Goal: Book appointment/travel/reservation

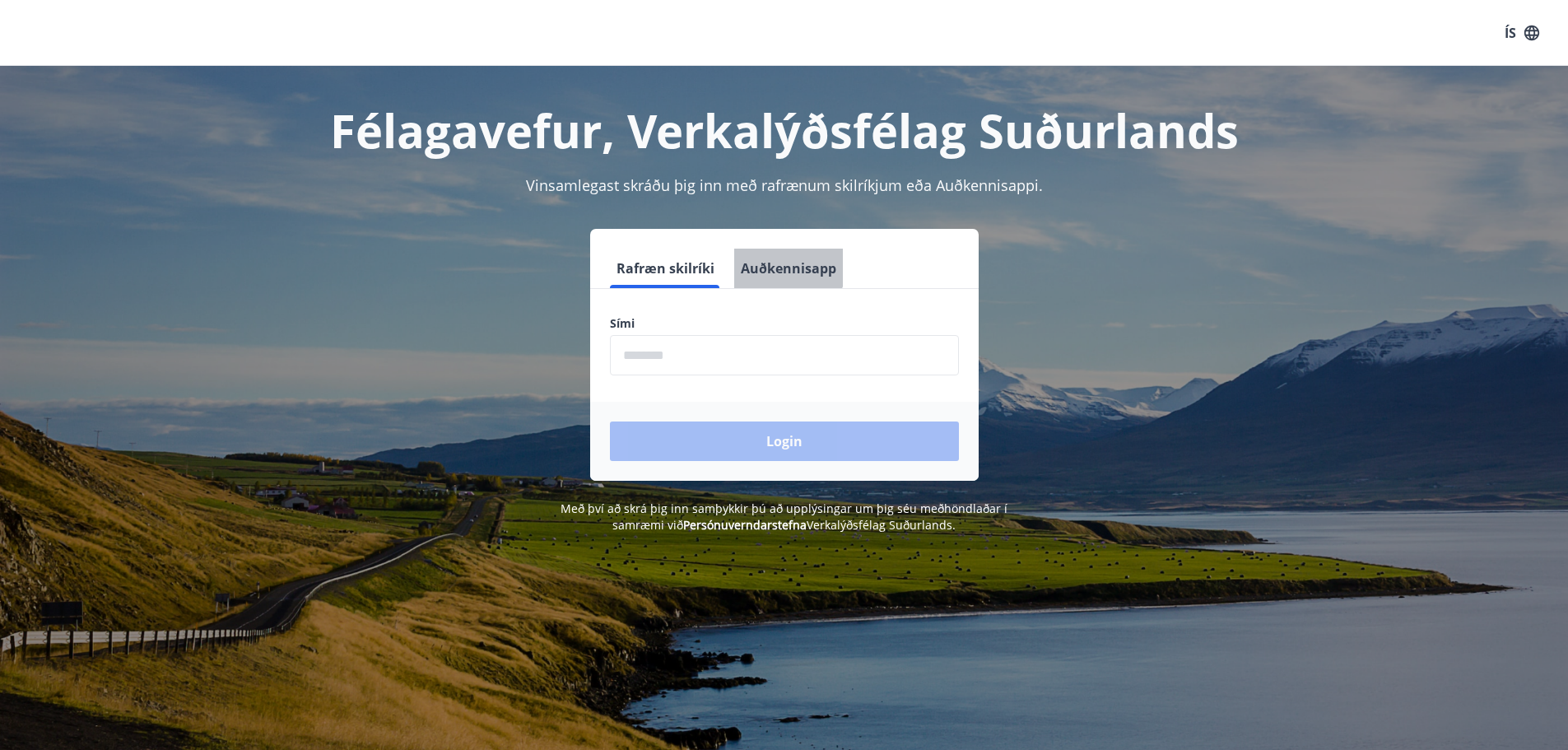
click at [777, 261] on button "Auðkennisapp" at bounding box center [787, 269] width 108 height 40
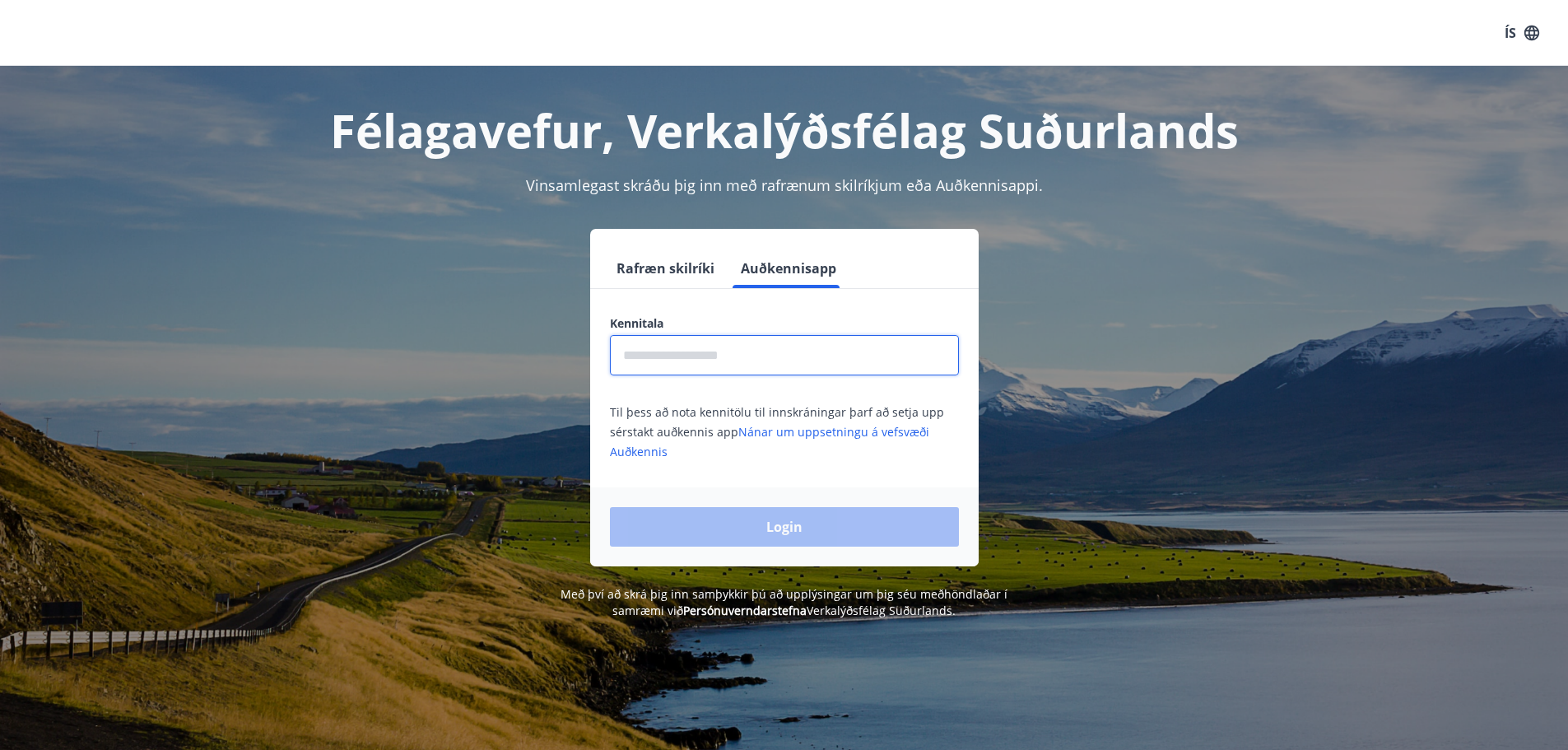
click at [669, 357] on input "text" at bounding box center [784, 355] width 349 height 41
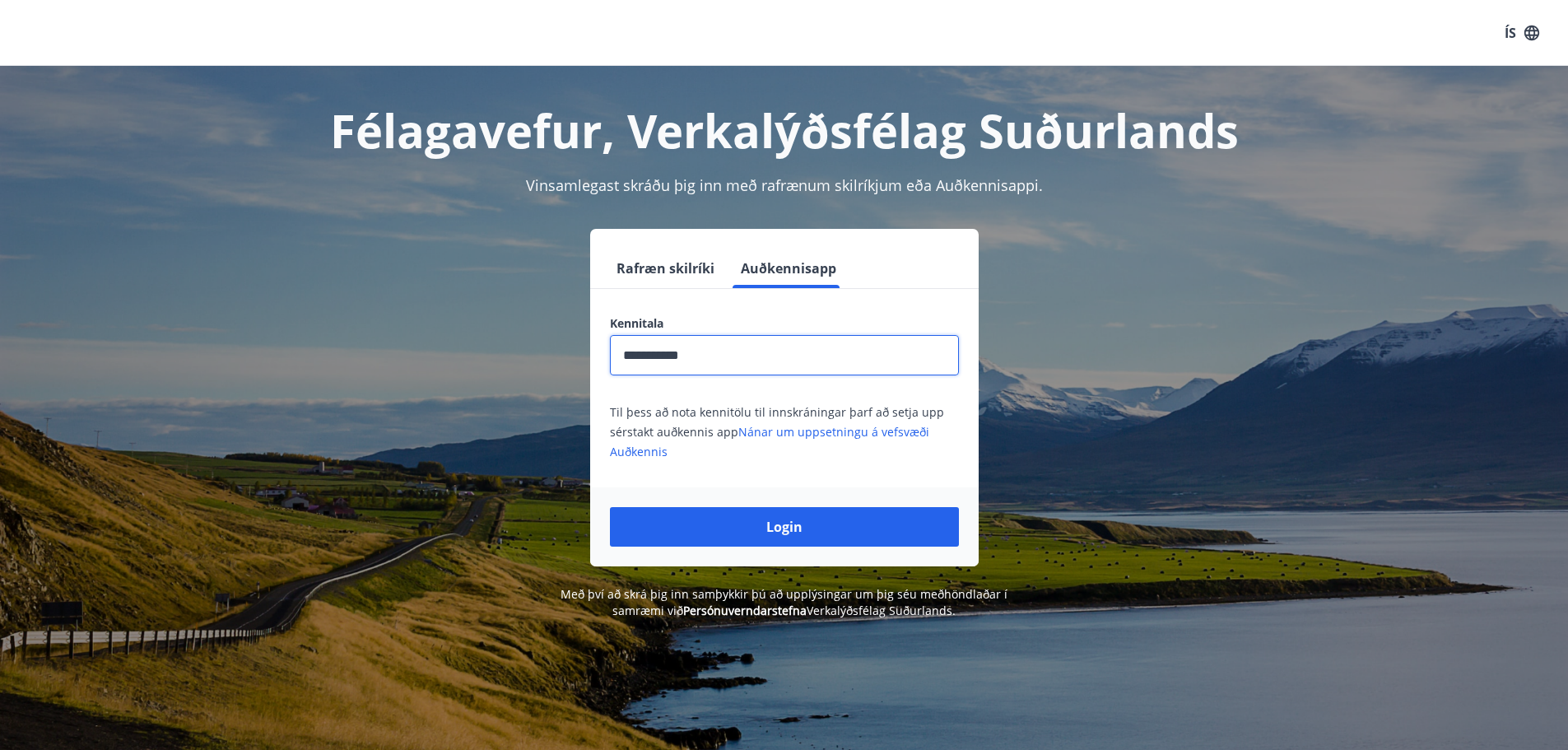
click at [669, 357] on input "**********" at bounding box center [784, 355] width 349 height 41
type input "**********"
click at [734, 523] on button "Login" at bounding box center [784, 527] width 349 height 40
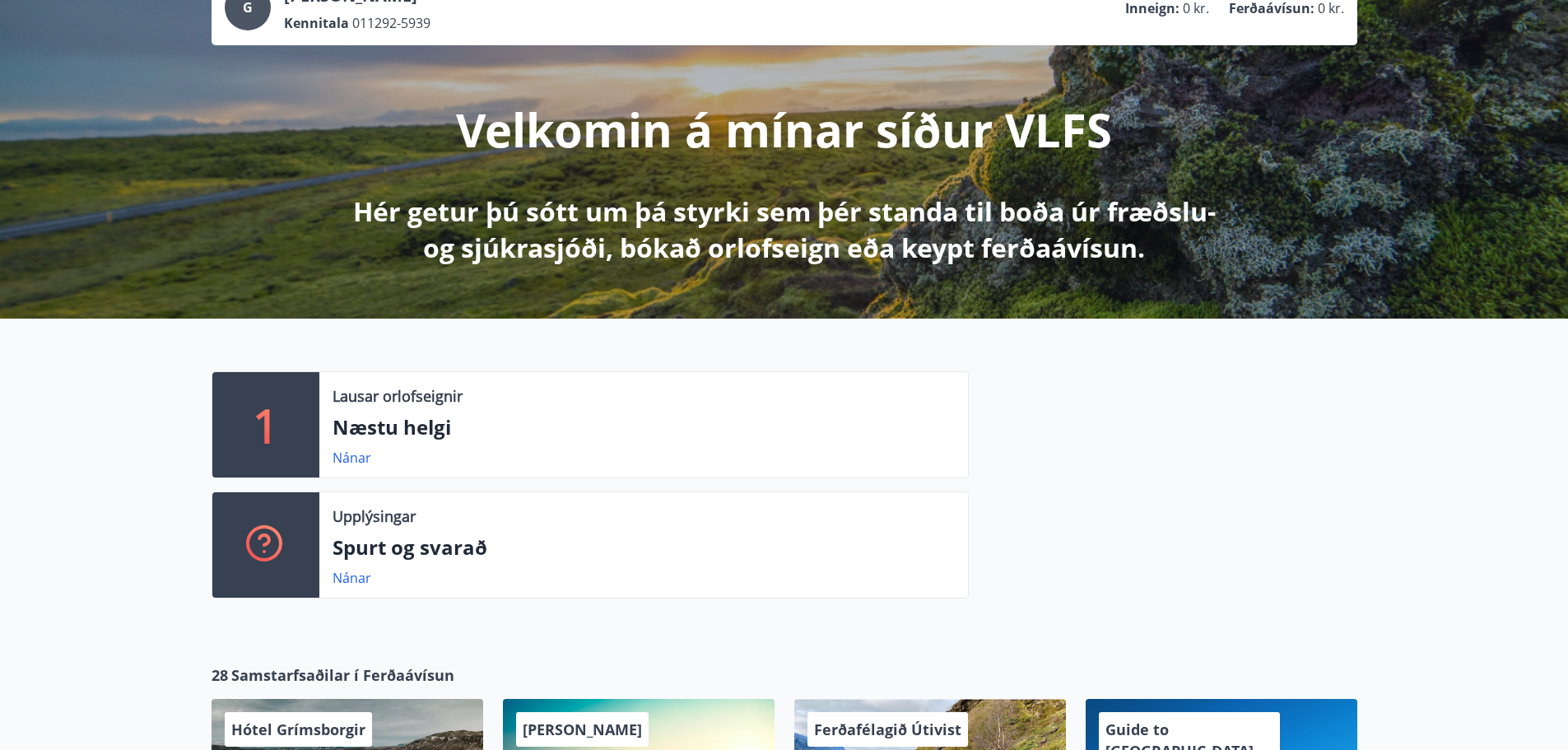
scroll to position [83, 0]
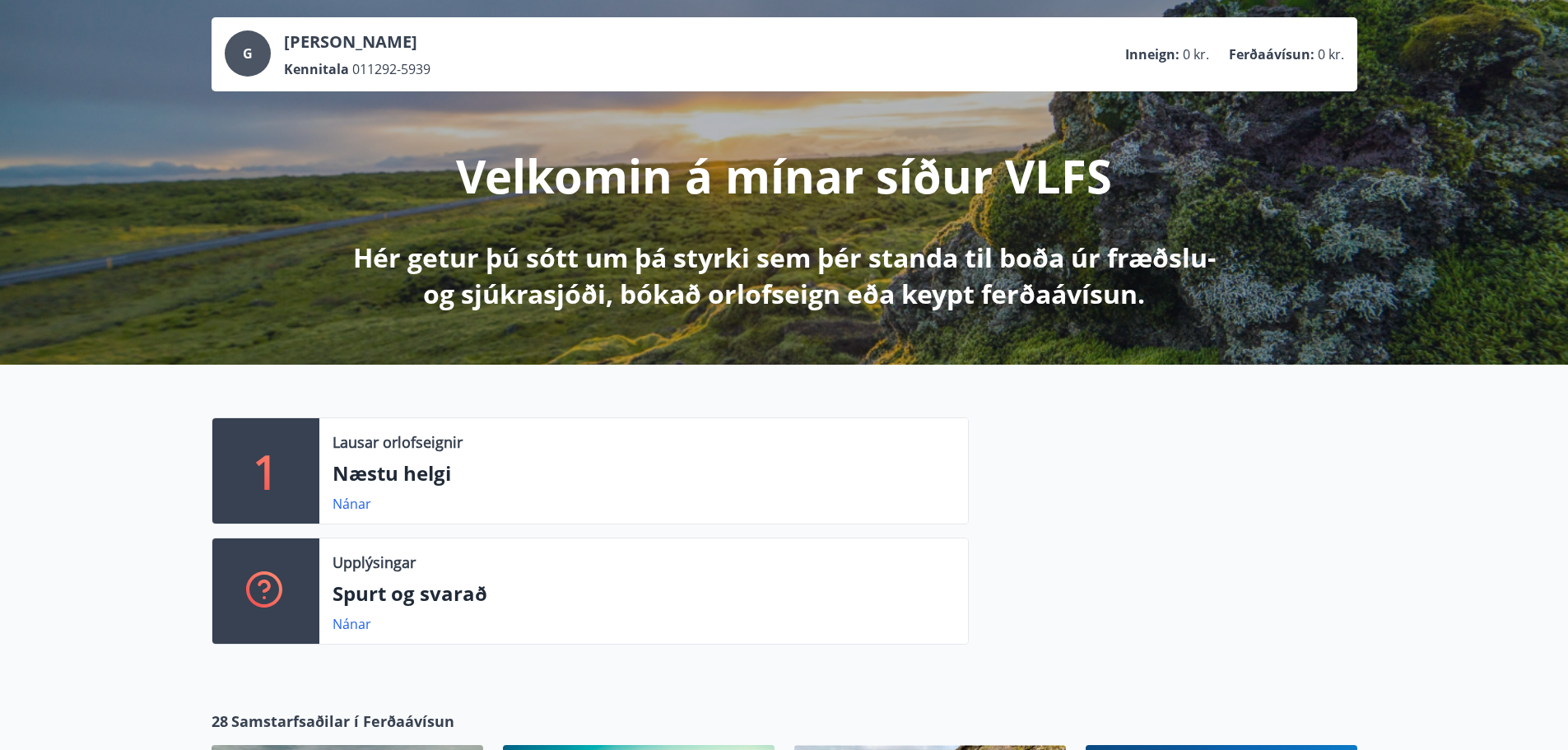
click at [373, 75] on span "011292-5939" at bounding box center [391, 69] width 79 height 18
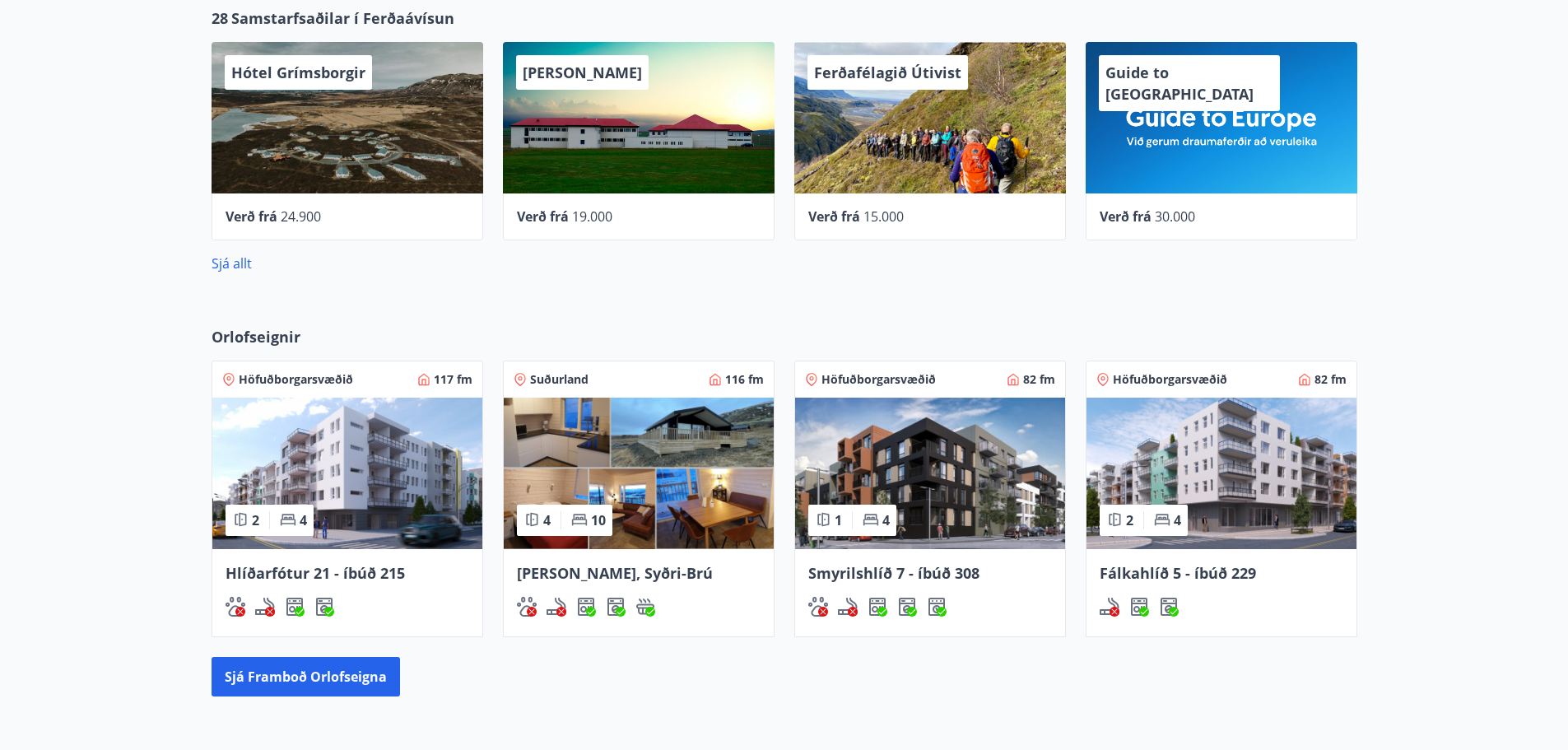
scroll to position [824, 0]
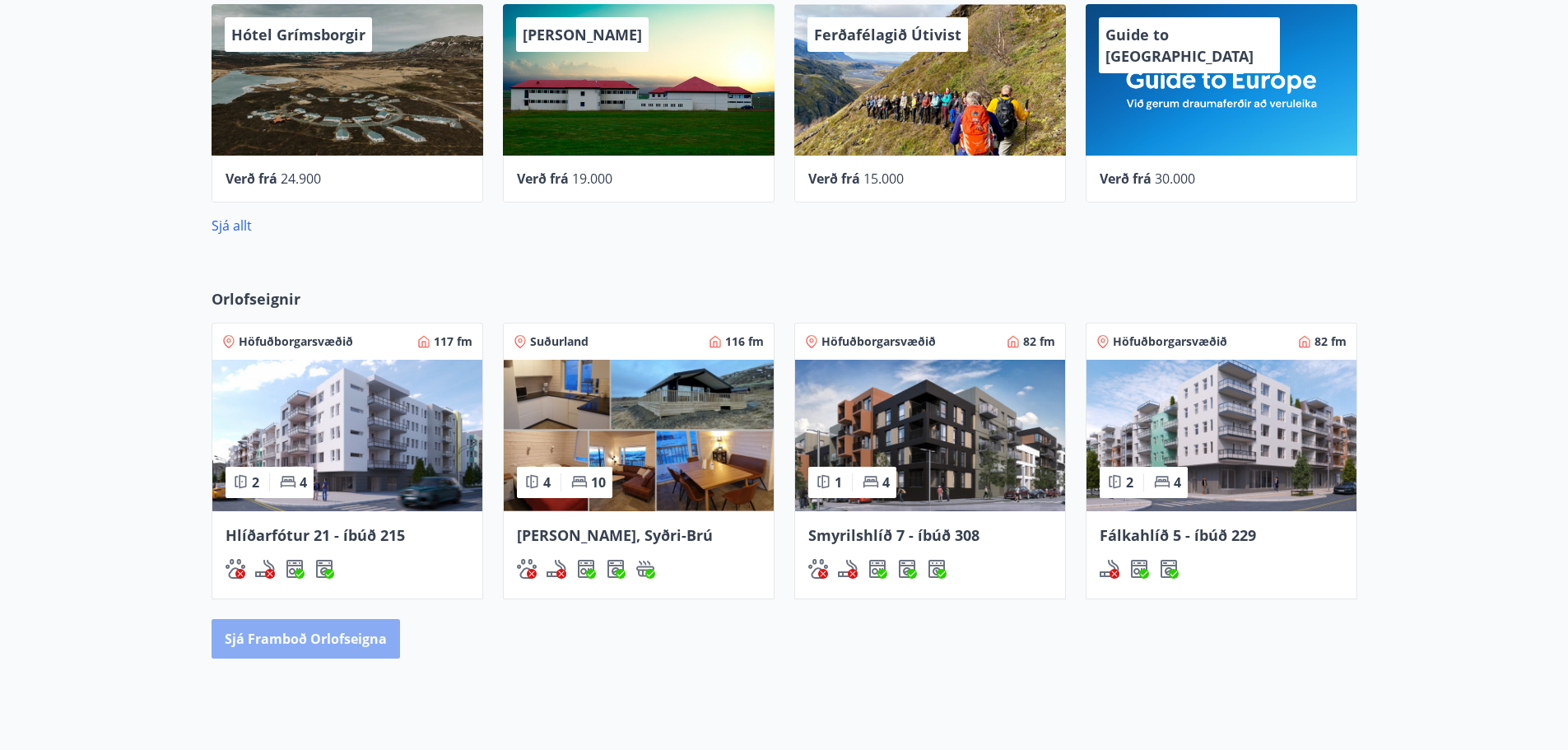
click at [390, 641] on button "Sjá framboð orlofseigna" at bounding box center [306, 640] width 189 height 40
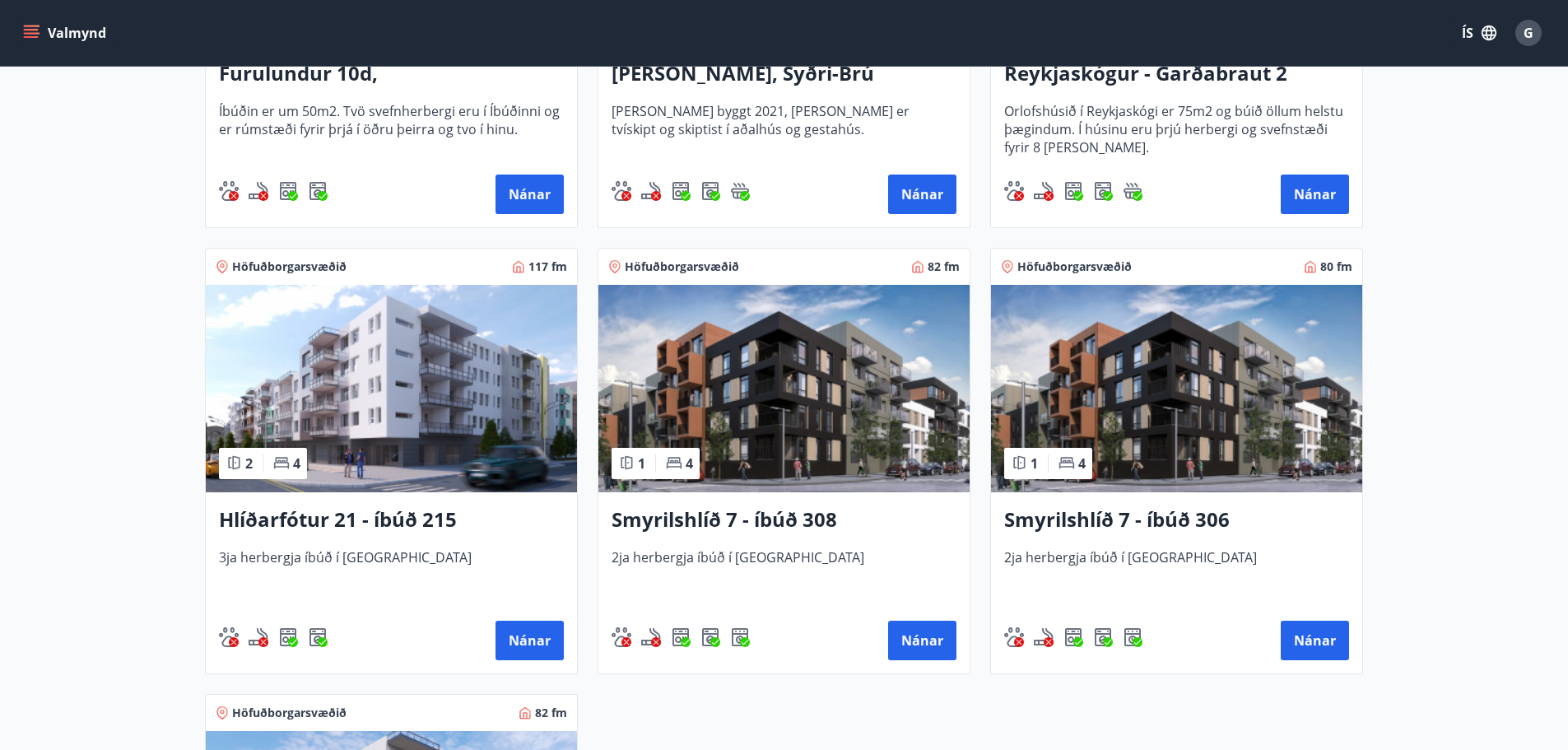
click at [1284, 474] on img at bounding box center [1176, 388] width 371 height 208
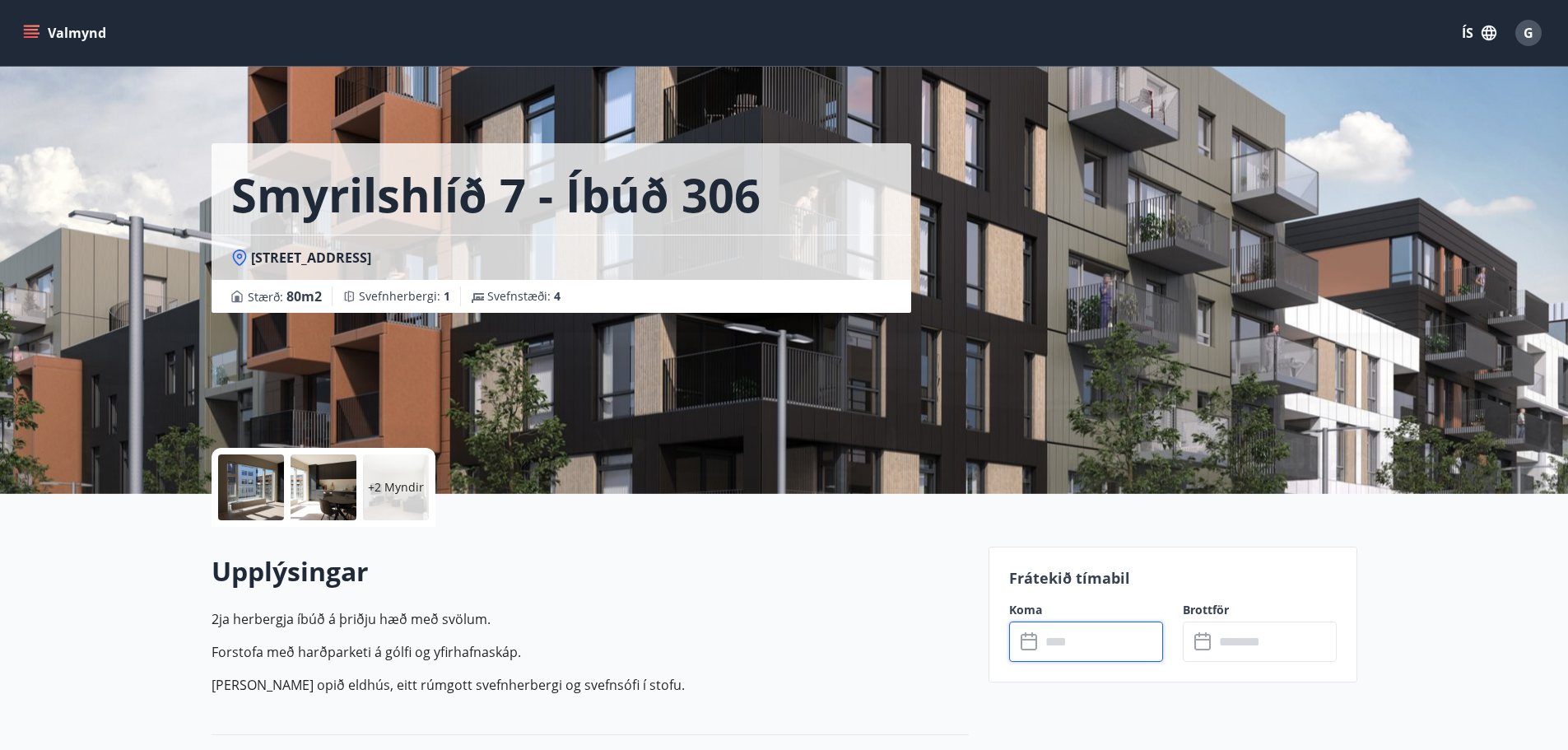
click at [1099, 650] on input "text" at bounding box center [1101, 642] width 122 height 41
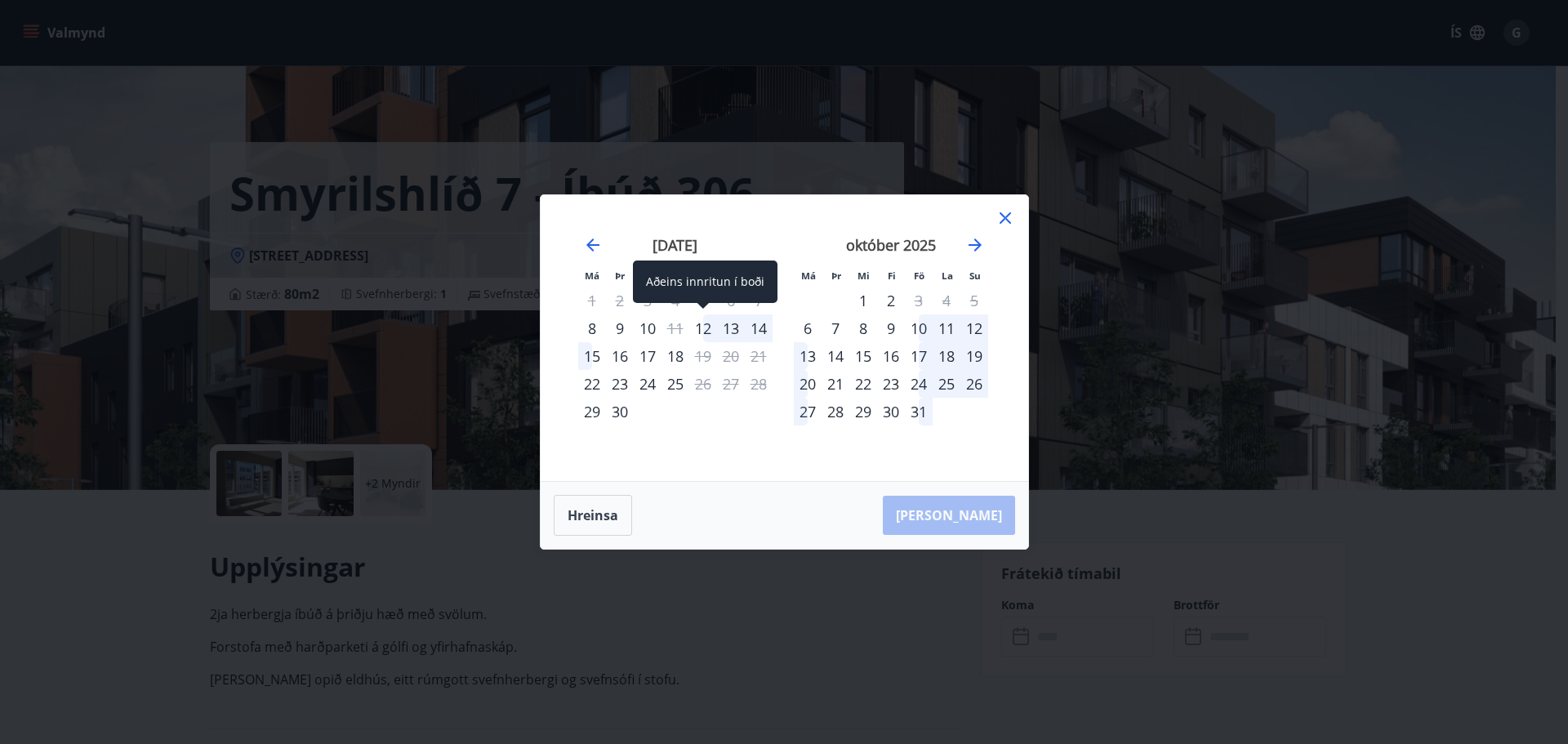
click at [705, 330] on div "12" at bounding box center [704, 329] width 28 height 28
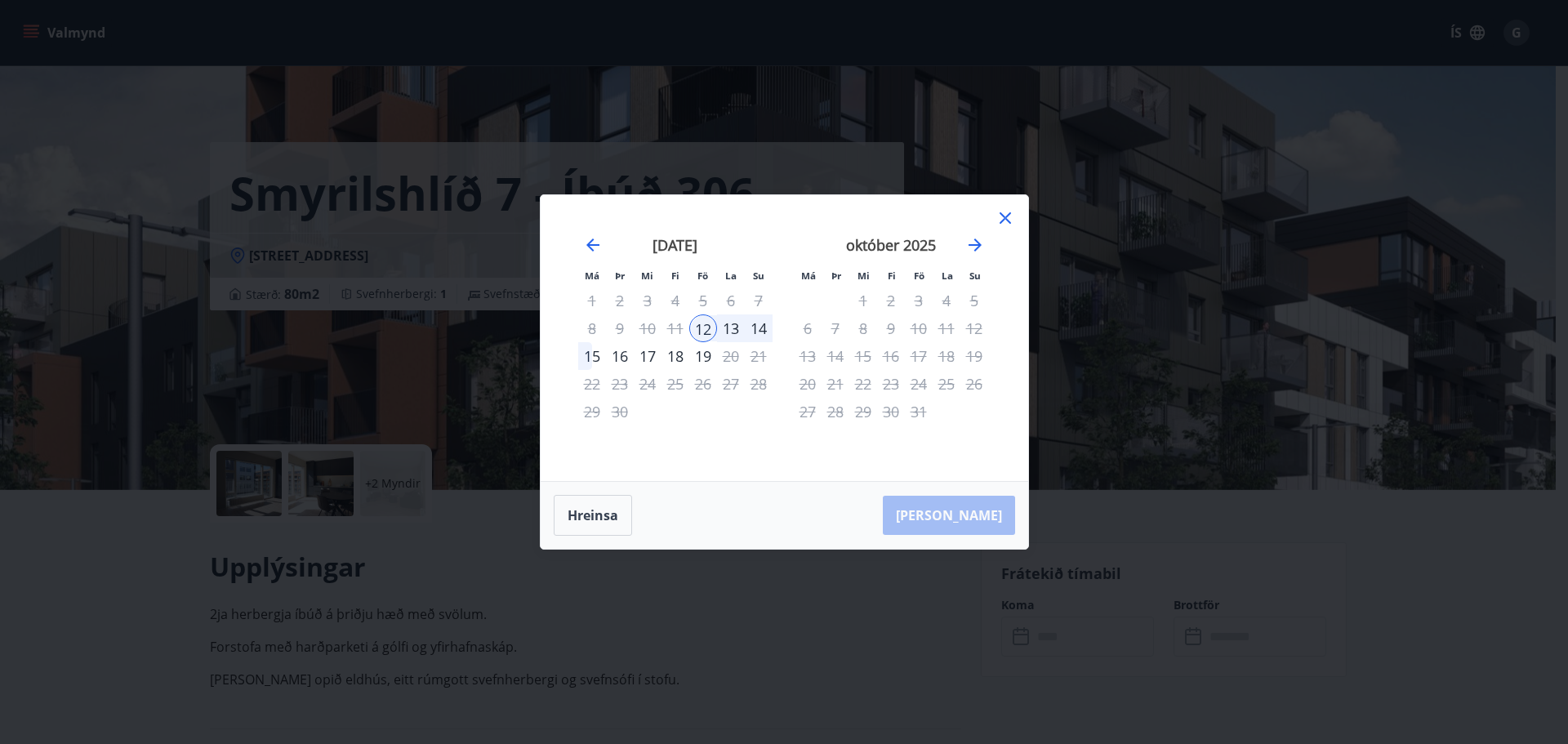
click at [595, 361] on div "15" at bounding box center [592, 356] width 28 height 28
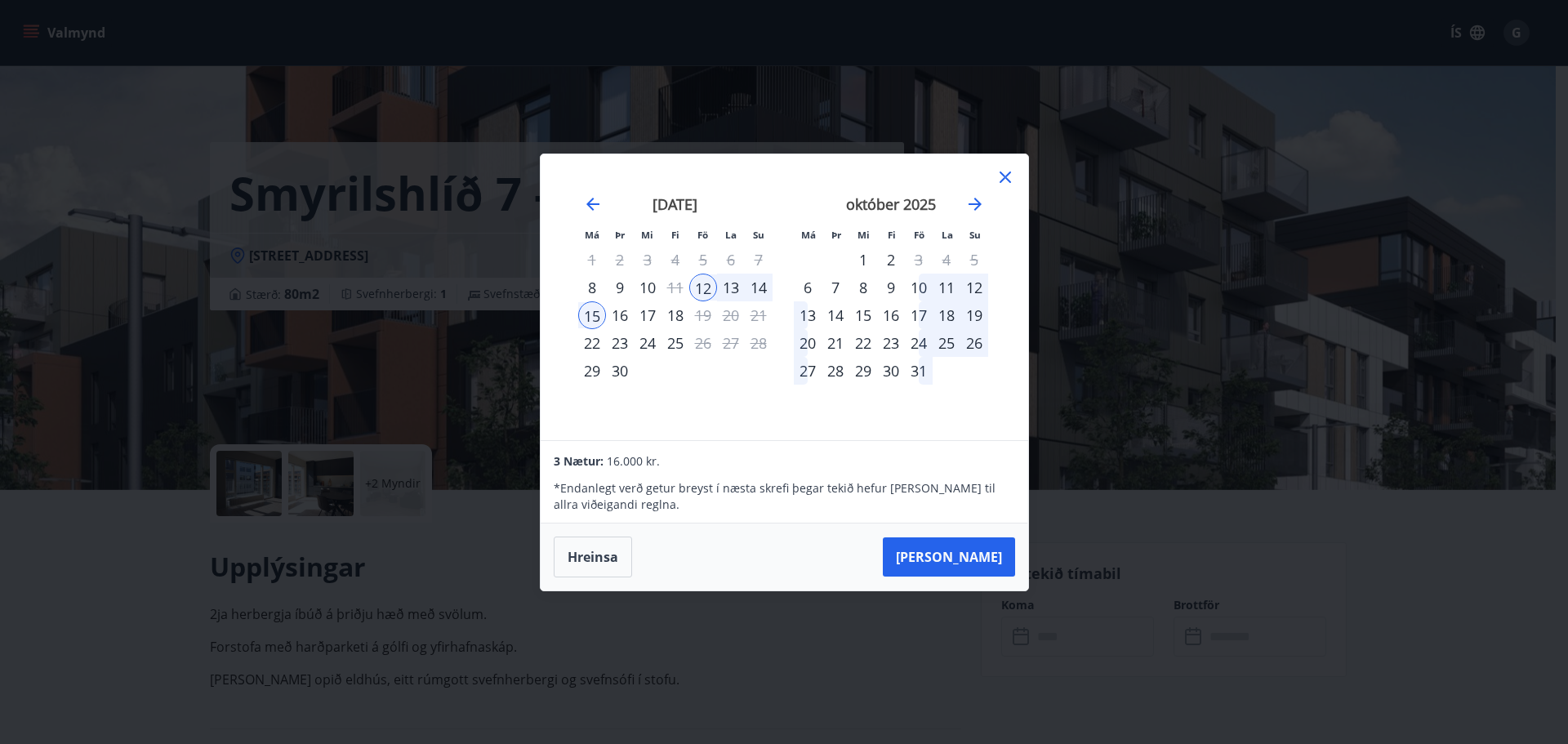
click at [1012, 178] on icon at bounding box center [1006, 178] width 20 height 20
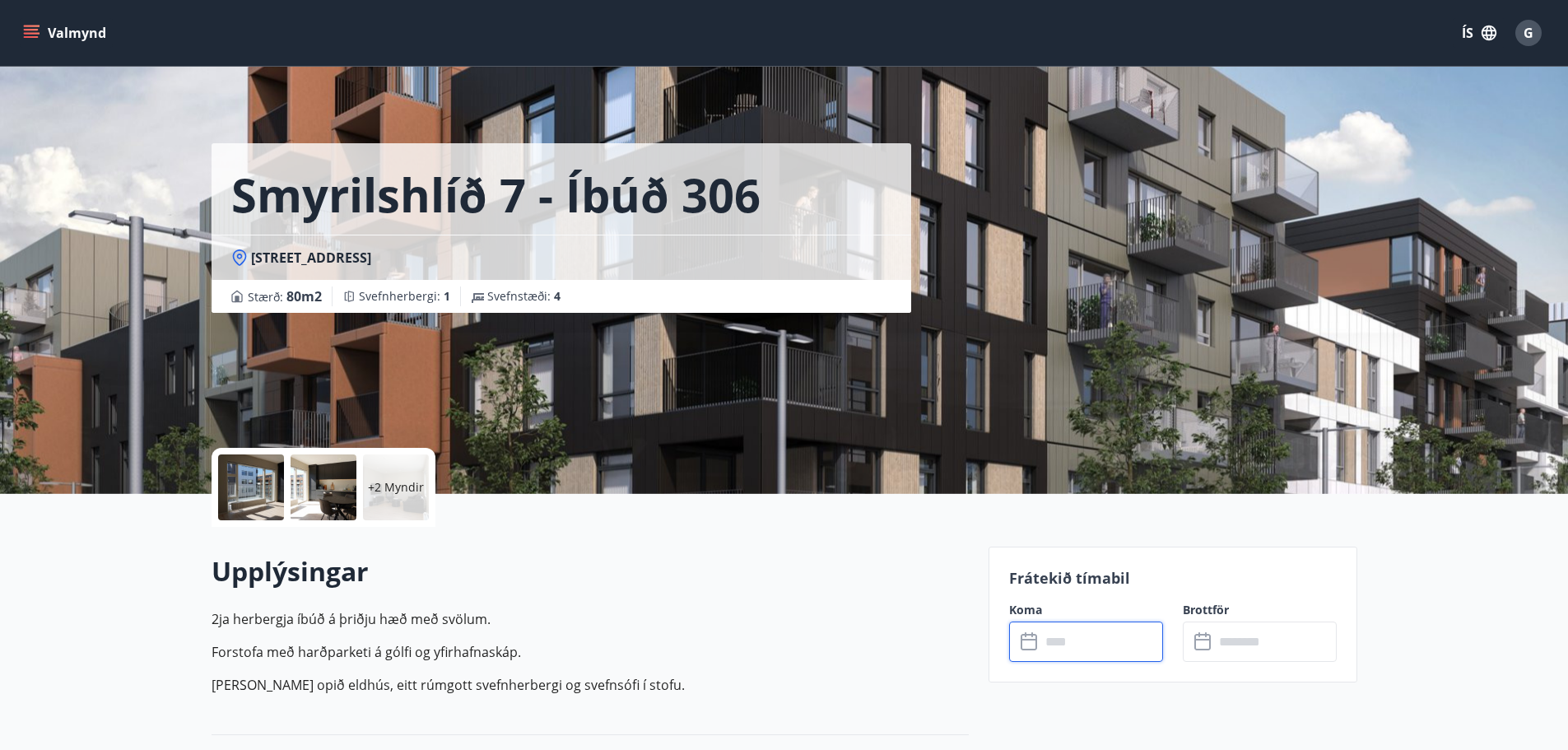
click at [1094, 634] on input "text" at bounding box center [1101, 642] width 122 height 41
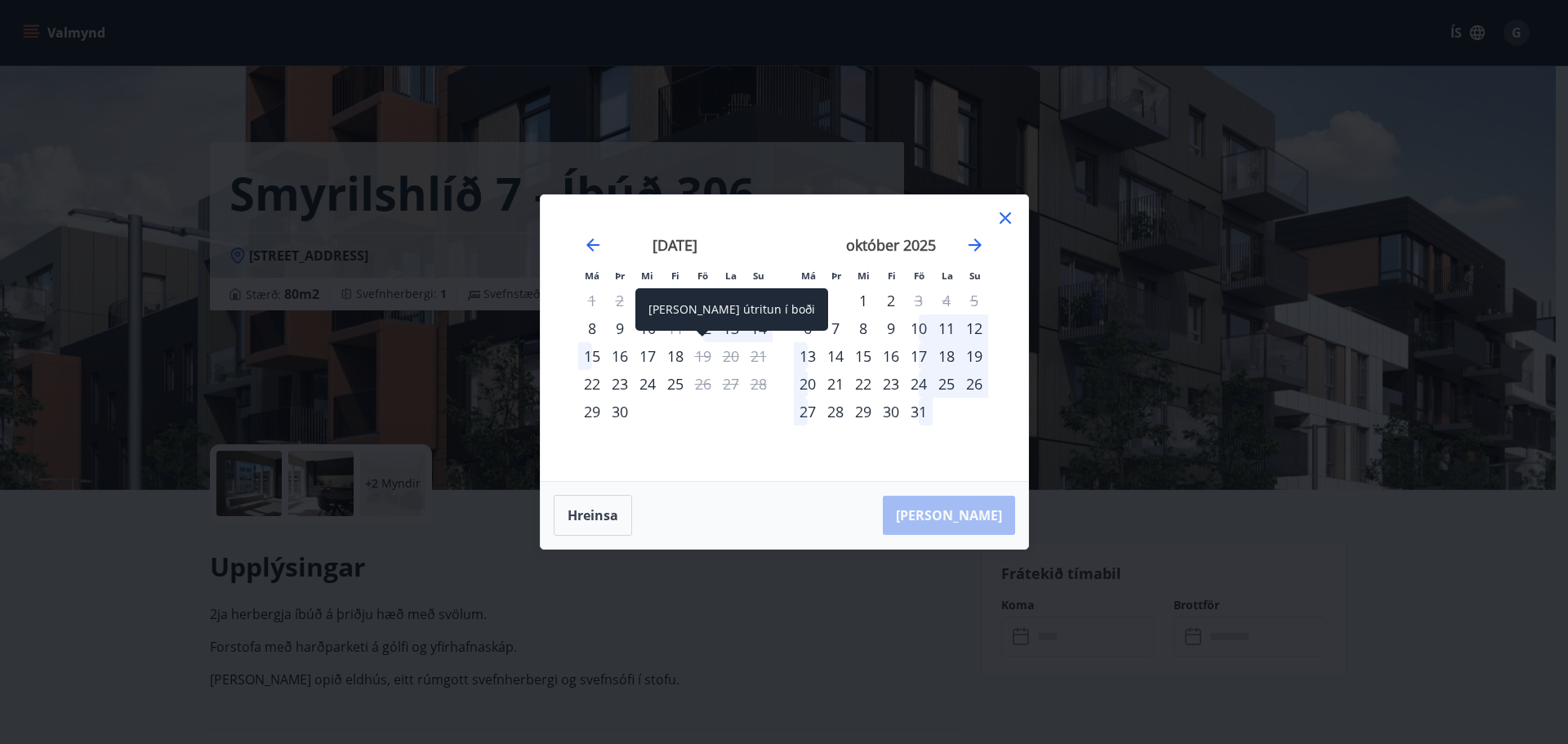
click at [697, 333] on span at bounding box center [703, 335] width 12 height 8
click at [702, 329] on div "Aðeins útritun í boði" at bounding box center [731, 309] width 192 height 42
click at [707, 335] on span at bounding box center [703, 335] width 12 height 8
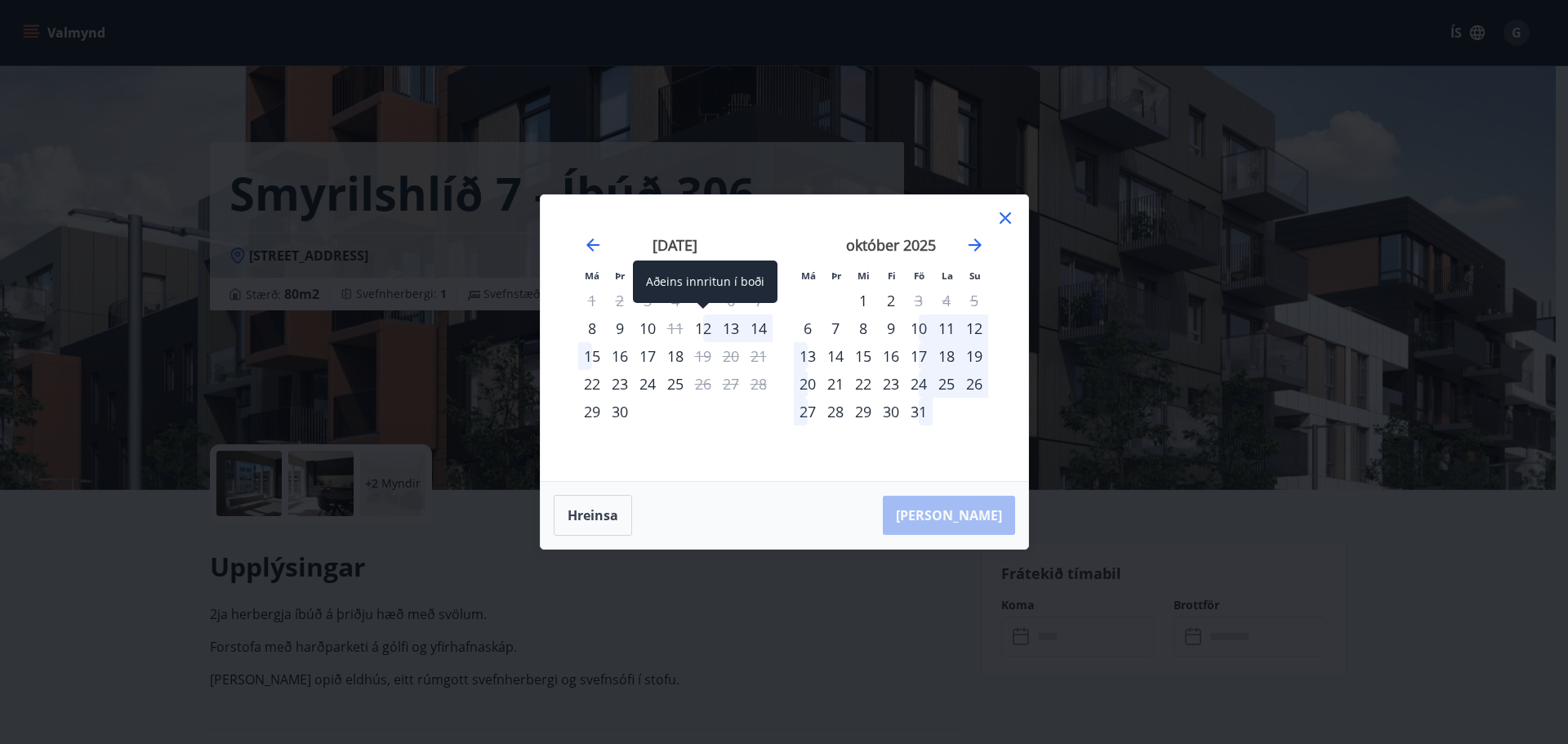
click at [711, 331] on div "12" at bounding box center [704, 329] width 28 height 28
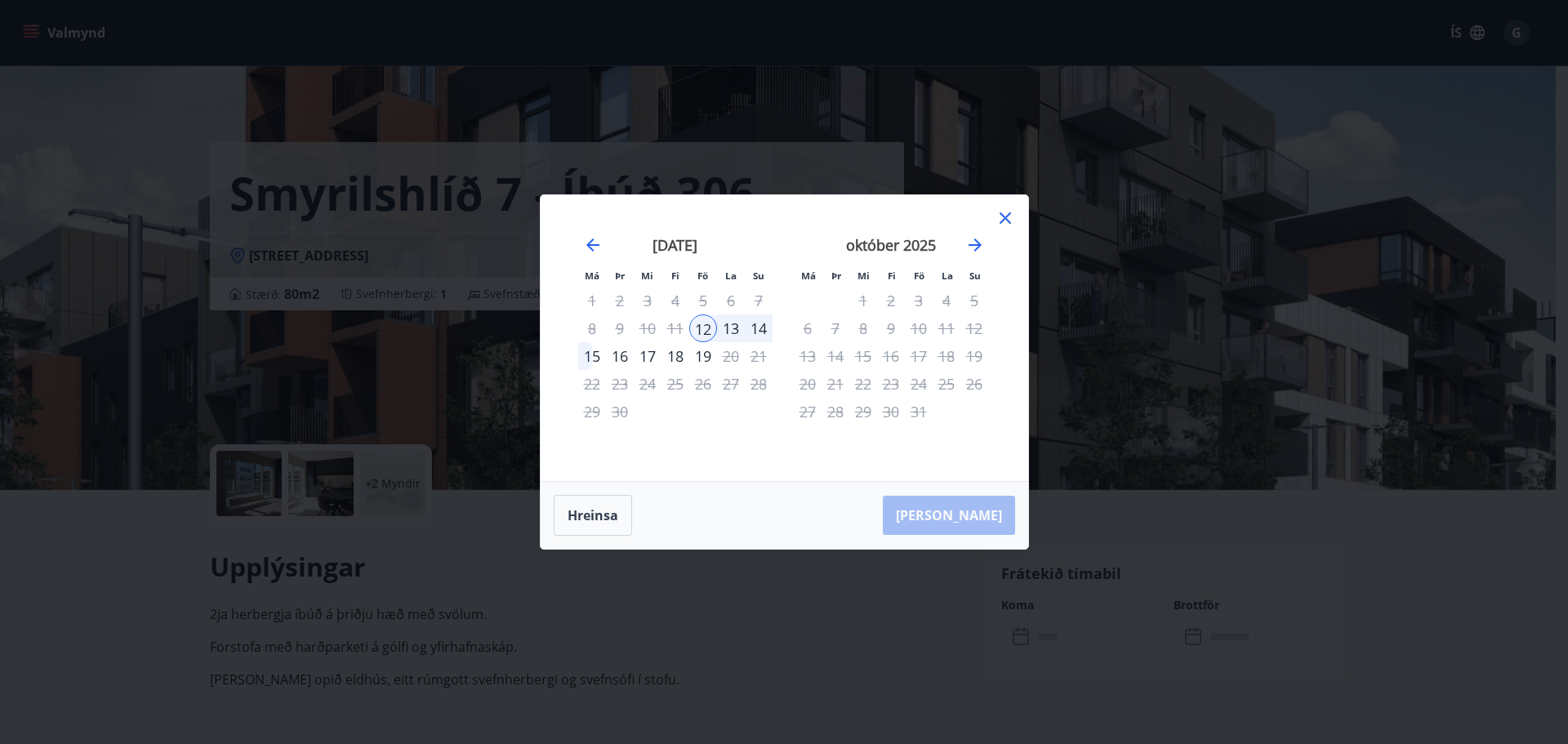
click at [591, 361] on div "15" at bounding box center [592, 356] width 28 height 28
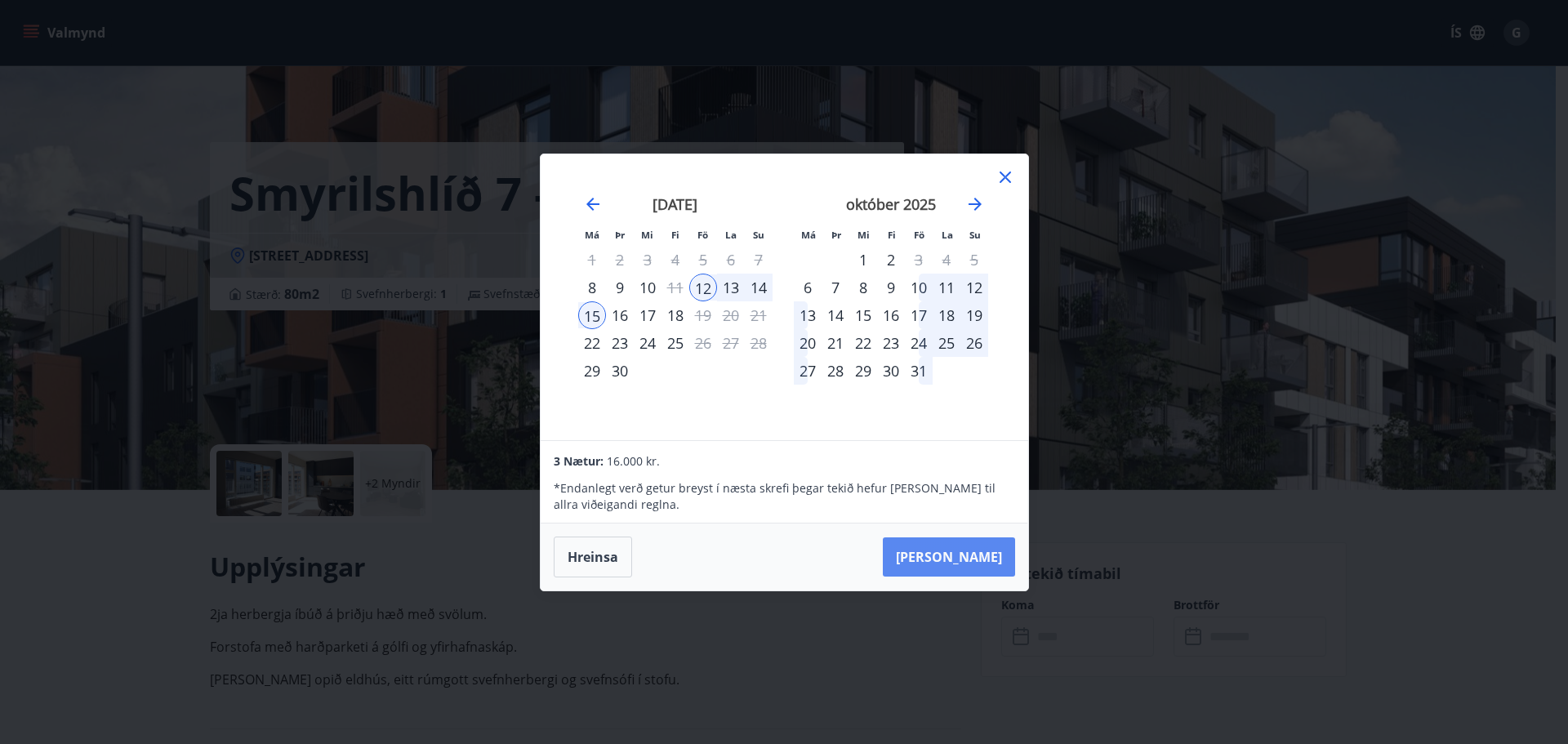
click at [975, 560] on button "Taka Frá" at bounding box center [949, 558] width 132 height 39
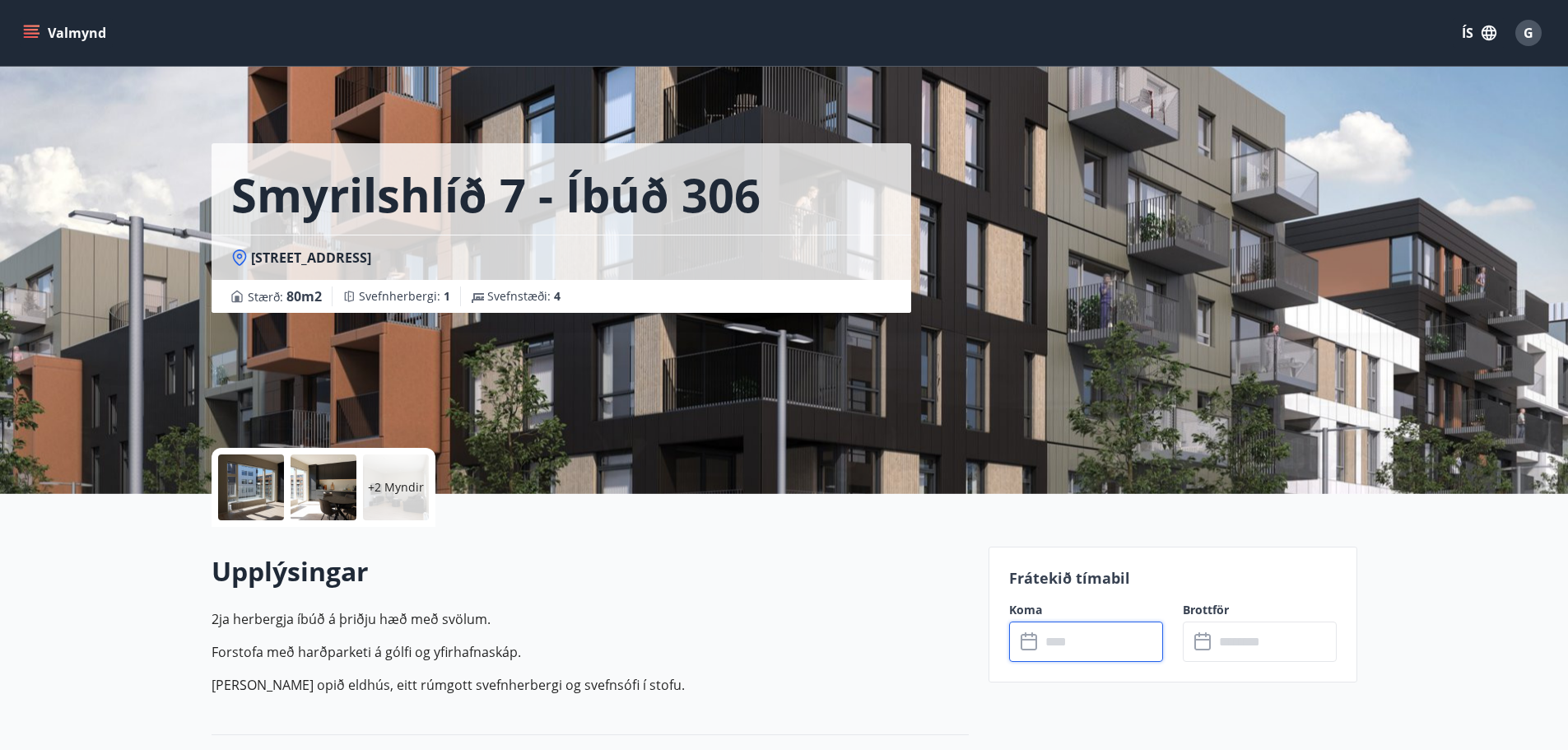
type input "******"
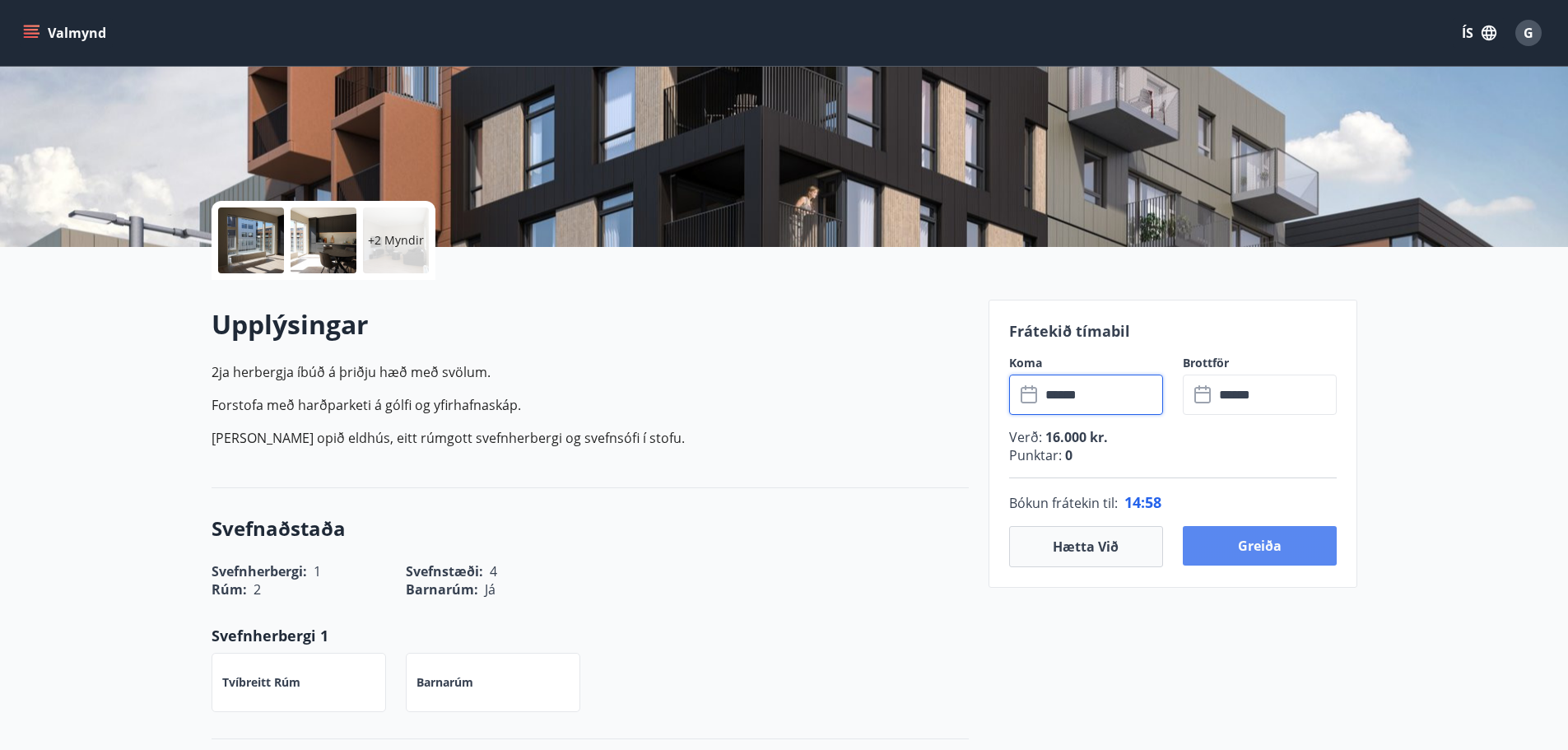
click at [1283, 547] on button "Greiða" at bounding box center [1260, 546] width 154 height 40
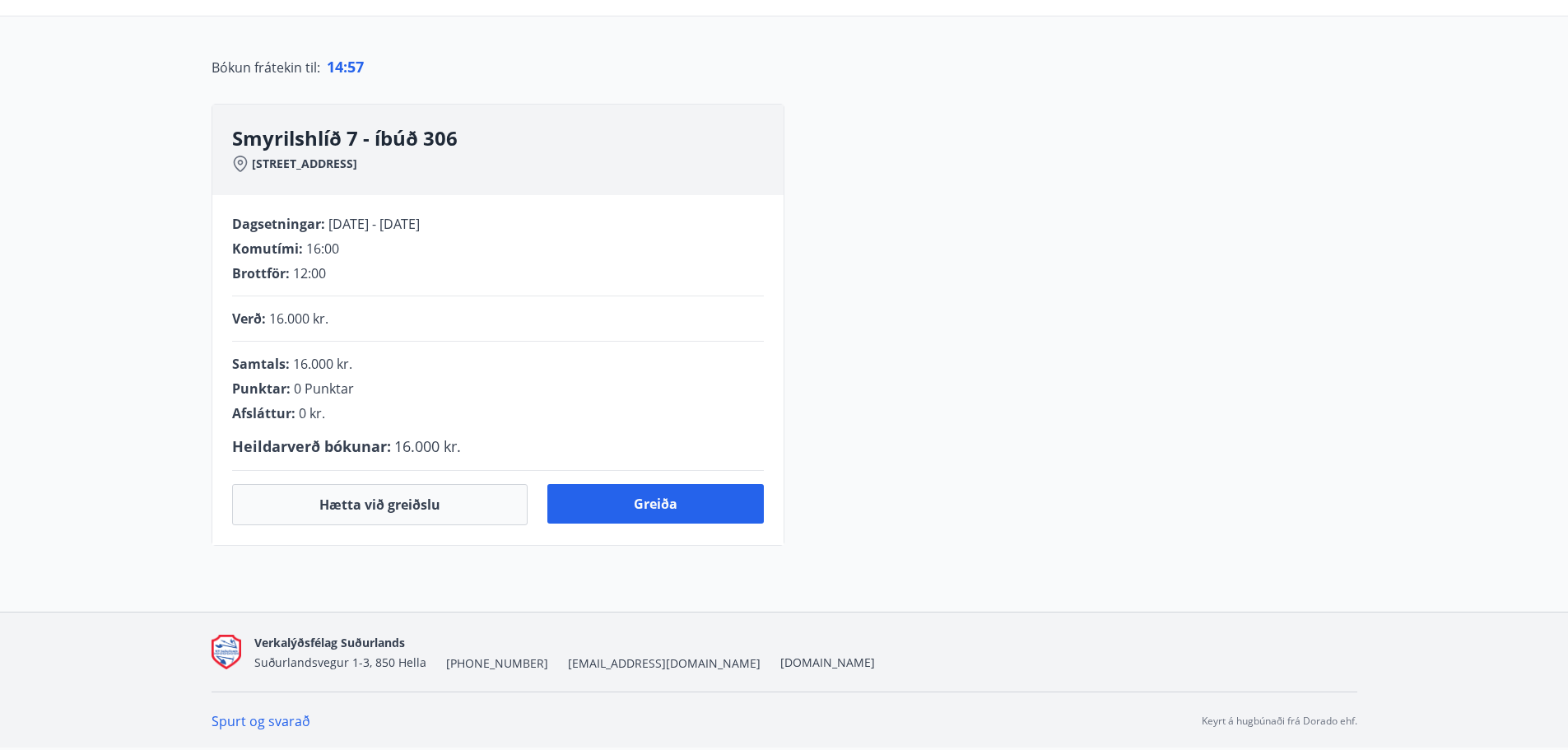
scroll to position [247, 0]
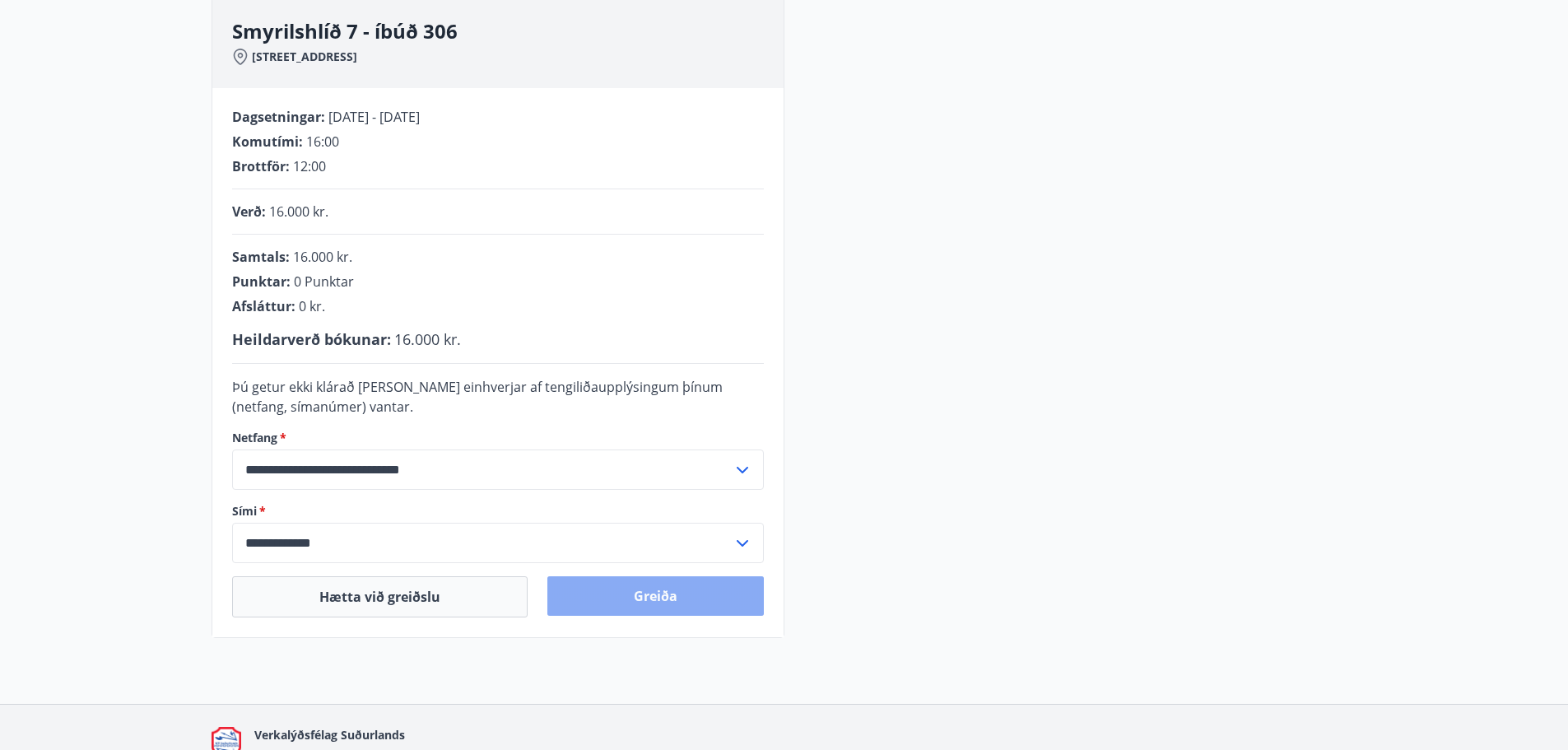
click at [602, 593] on button "Greiða" at bounding box center [655, 596] width 217 height 40
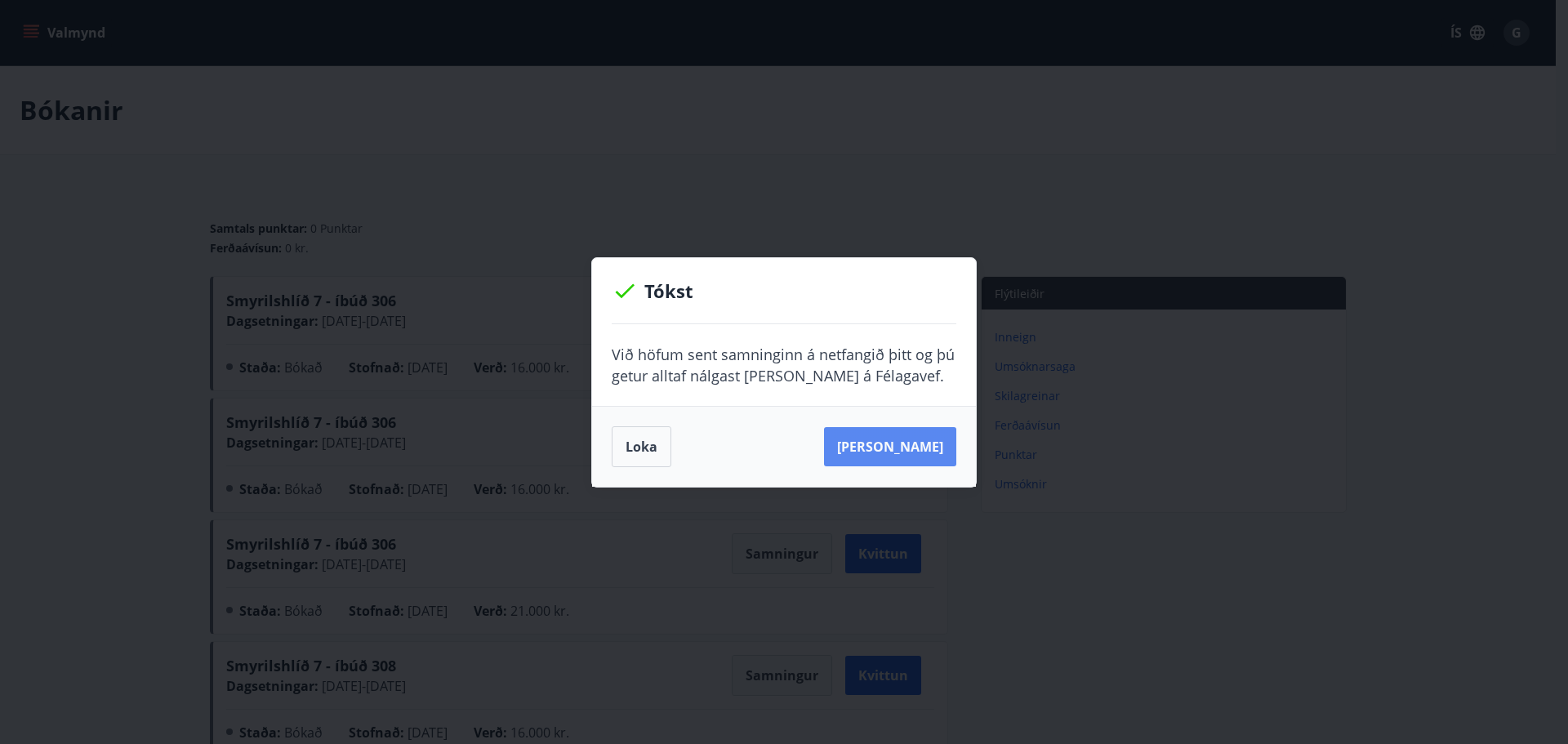
click at [923, 457] on button "[PERSON_NAME]" at bounding box center [890, 447] width 132 height 39
click at [636, 442] on button "Loka" at bounding box center [641, 446] width 59 height 40
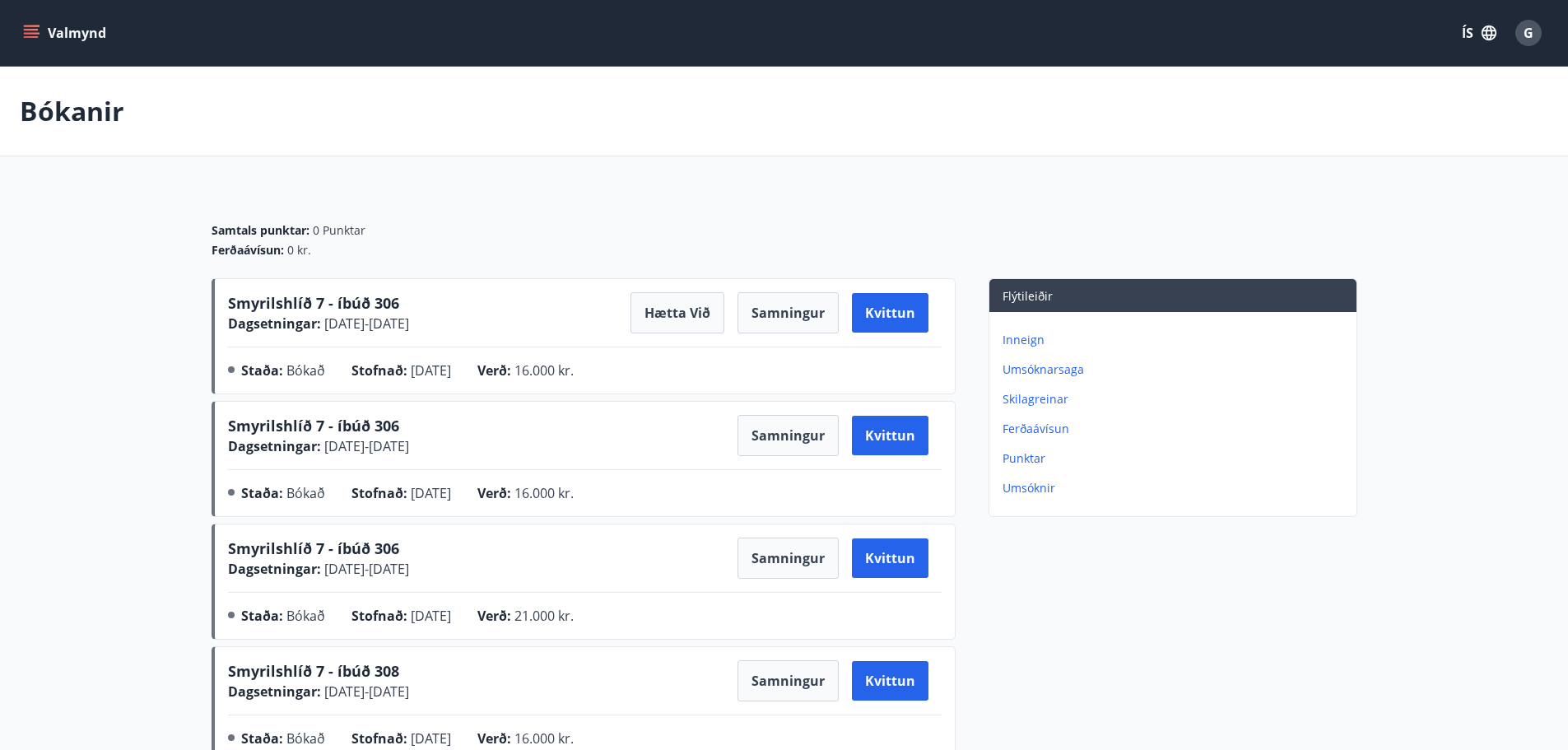
click at [681, 120] on div "Bókanir" at bounding box center [784, 111] width 1568 height 90
